Goal: Transaction & Acquisition: Purchase product/service

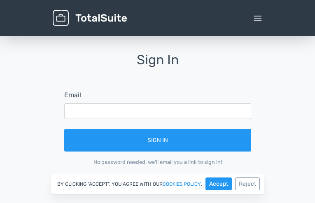
type input "qeBeYAtUHaxTsr"
type input "MKPPhTNQSvvPVnWR"
type input "[EMAIL_ADDRESS][DOMAIN_NAME]"
type input "VKuGeUPnMScV"
type input "pjGWaewzNGmw"
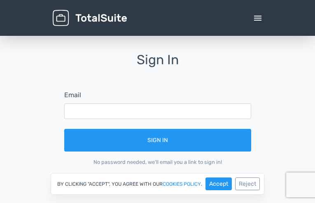
type input "[EMAIL_ADDRESS][DOMAIN_NAME]"
checkbox input "false"
checkbox input "true"
checkbox input "false"
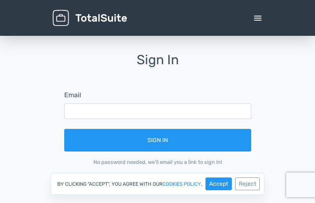
checkbox input "false"
